Goal: Information Seeking & Learning: Understand process/instructions

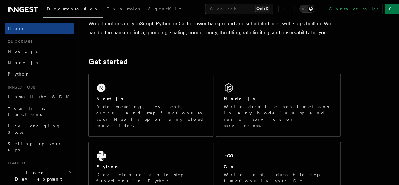
scroll to position [59, 0]
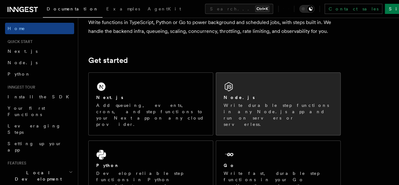
click at [243, 101] on div "Node.js" at bounding box center [278, 97] width 109 height 7
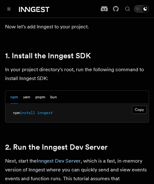
scroll to position [445, 0]
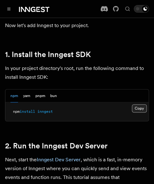
click at [137, 113] on button "Copy Copied" at bounding box center [139, 108] width 15 height 8
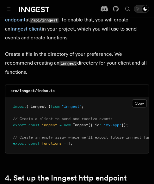
scroll to position [872, 0]
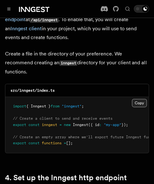
click at [141, 99] on button "Copy Copied" at bounding box center [139, 103] width 15 height 8
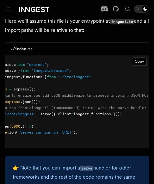
scroll to position [0, 27]
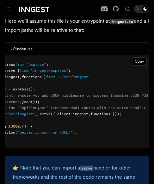
drag, startPoint x: 40, startPoint y: 102, endPoint x: 131, endPoint y: 102, distance: 90.2
click at [131, 102] on pre "import express from "express" ; import { serve } from "inngest/express" ; impor…" at bounding box center [76, 102] width 143 height 93
copy span "serve ({ client : inngest , functions }));"
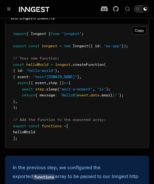
scroll to position [1429, 0]
